Goal: Task Accomplishment & Management: Complete application form

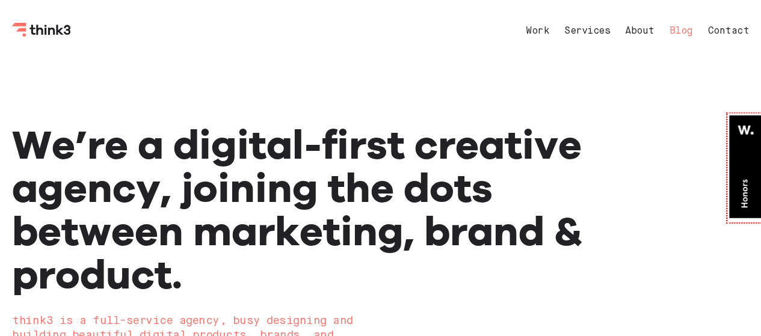
click at [690, 32] on link "Blog" at bounding box center [681, 31] width 23 height 10
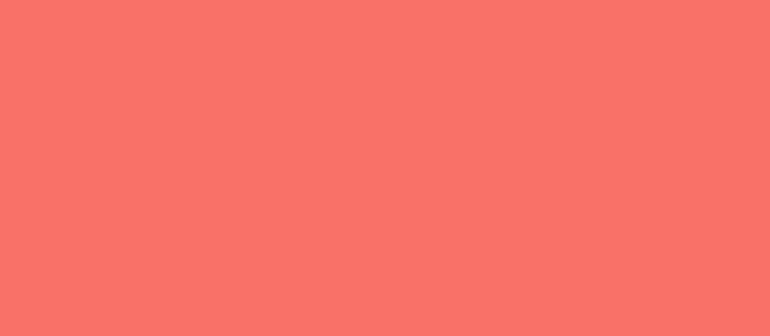
click at [679, 32] on div at bounding box center [385, 55] width 770 height 113
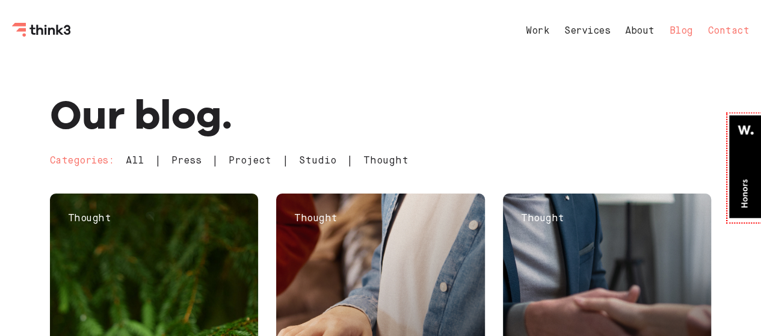
click at [729, 27] on link "Contact" at bounding box center [729, 31] width 42 height 10
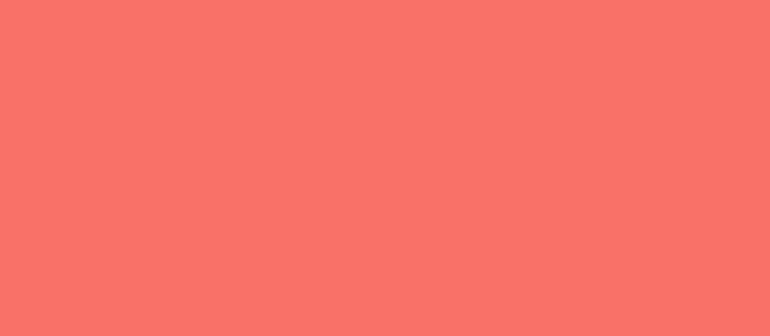
select select "General enquiry"
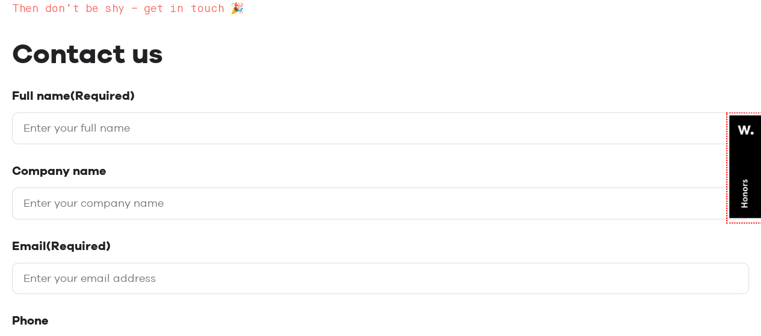
scroll to position [294, 0]
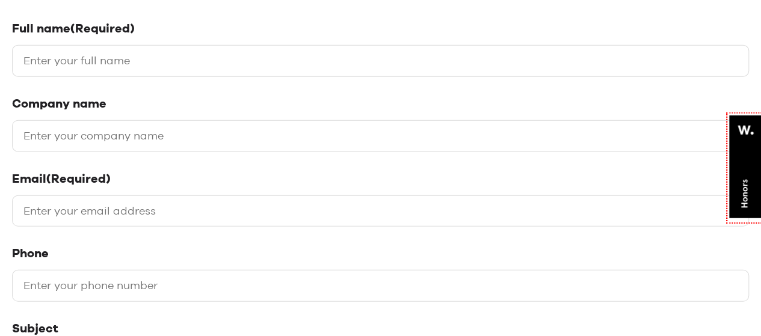
click at [120, 55] on input "Full name (Required)" at bounding box center [380, 61] width 737 height 32
type input "[PERSON_NAME]"
type input "[URL]"
type input "[EMAIL_ADDRESS][DOMAIN_NAME]"
type input "4502487860"
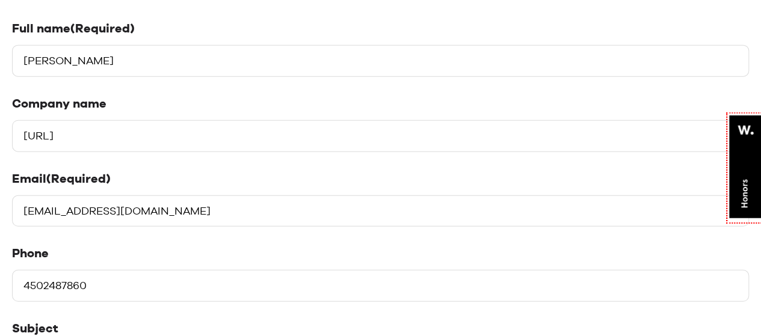
drag, startPoint x: 60, startPoint y: 137, endPoint x: 0, endPoint y: 126, distance: 61.1
click at [153, 131] on input "outreach.soution/" at bounding box center [380, 136] width 737 height 32
click at [76, 135] on input "outreach.soution" at bounding box center [380, 136] width 737 height 32
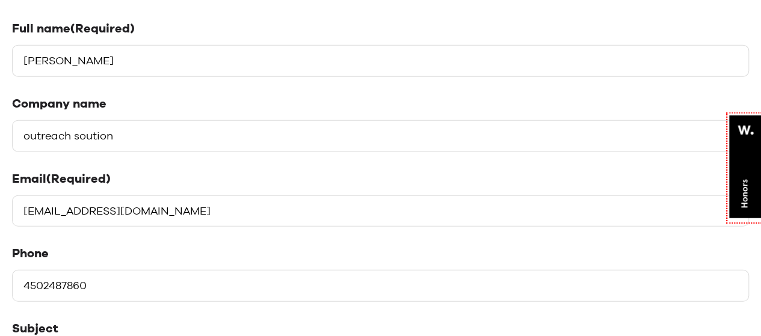
type input "outreach soution"
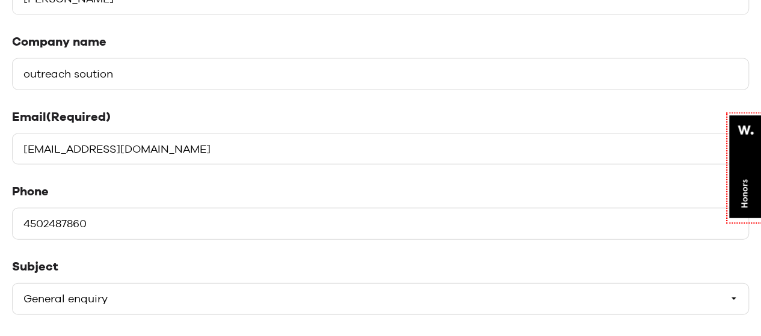
scroll to position [463, 0]
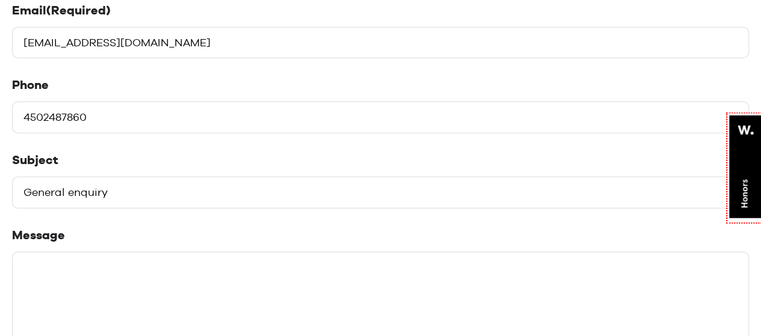
click at [127, 189] on select "Please select a subject General enquiry Start a project Support" at bounding box center [380, 193] width 737 height 32
click at [98, 286] on textarea "Message" at bounding box center [380, 342] width 737 height 181
paste textarea "Hi there, I am reaching out to inquire about the pricing structure for link ins…"
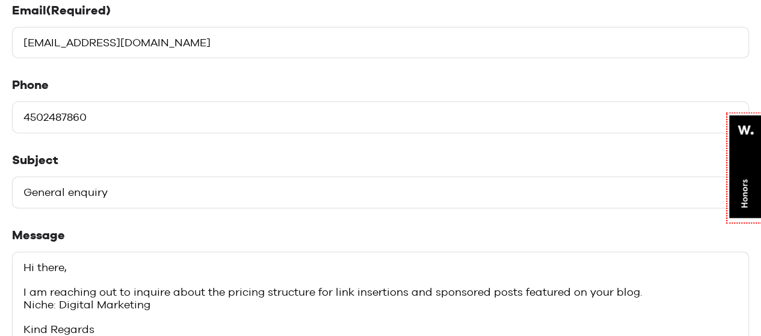
click at [667, 291] on textarea "Hi there, I am reaching out to inquire about the pricing structure for link ins…" at bounding box center [380, 342] width 737 height 181
paste textarea "think3.co.uk"
type textarea "Hi there, I am reaching out to inquire about the pricing structure for link ins…"
click at [0, 267] on main "Like what you’ve seen? Then don’t be shy – get in touch 🎉 Contact us Full name …" at bounding box center [380, 265] width 761 height 1331
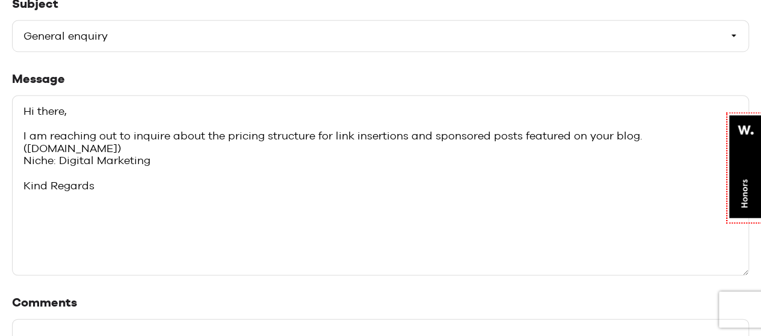
scroll to position [728, 0]
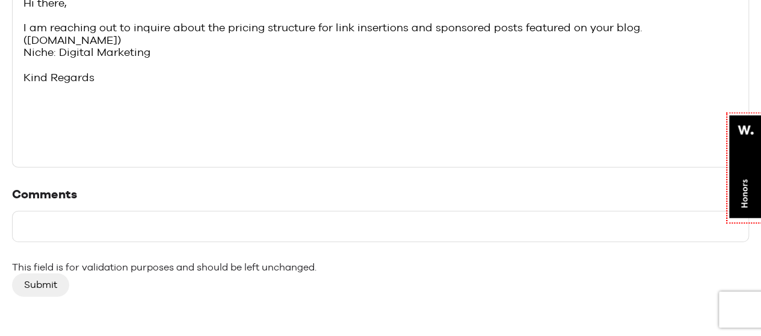
click at [39, 281] on input "Submit" at bounding box center [40, 285] width 57 height 23
